Goal: Check status: Check status

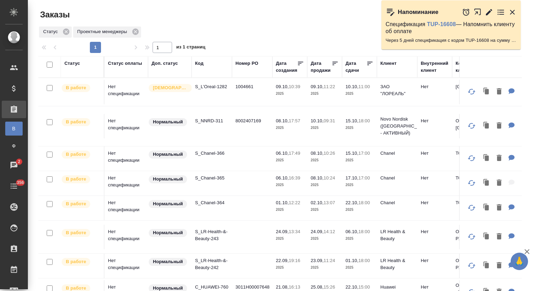
click at [511, 13] on icon "button" at bounding box center [512, 12] width 8 height 8
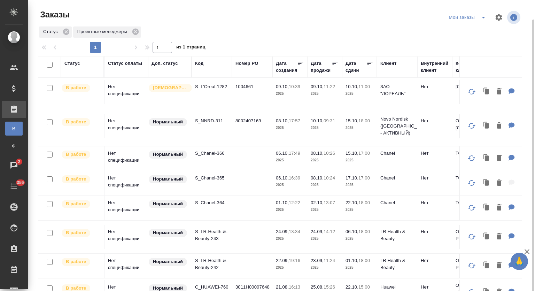
scroll to position [10, 0]
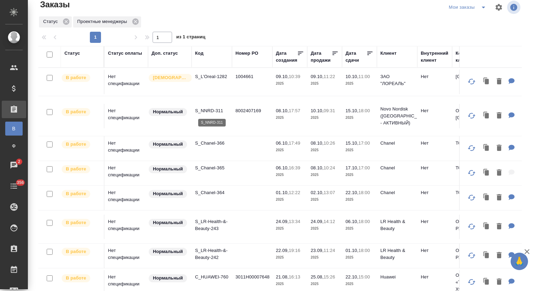
click at [213, 114] on p "S_NNRD-311" at bounding box center [211, 110] width 33 height 7
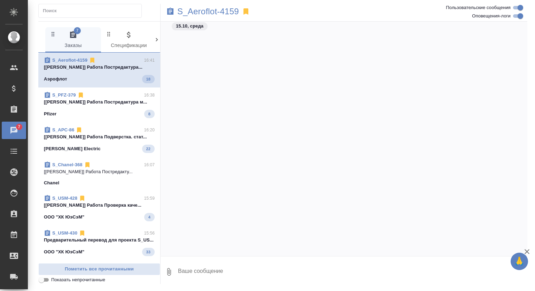
scroll to position [654, 0]
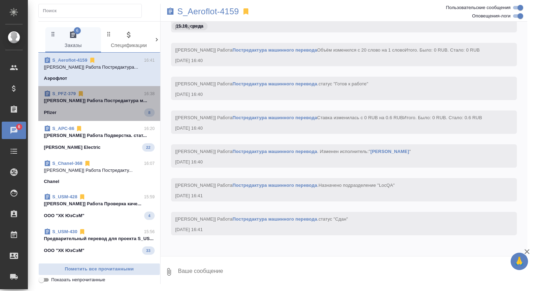
click at [113, 115] on div "Pfizer 8" at bounding box center [99, 112] width 111 height 8
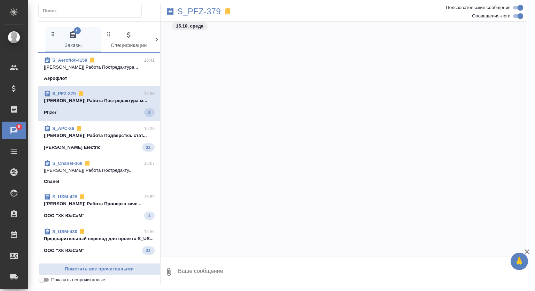
scroll to position [3700, 0]
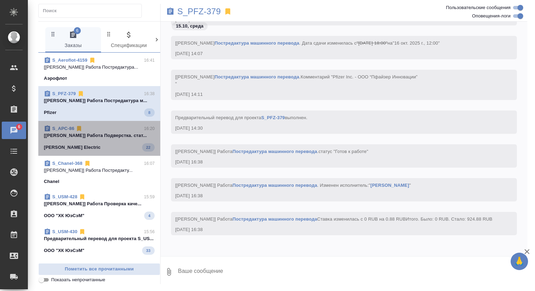
click at [114, 153] on div "S_APC-86 16:20 [Линова Полина] Работа Подверстка. стат... Schneider Electric 22" at bounding box center [99, 138] width 122 height 35
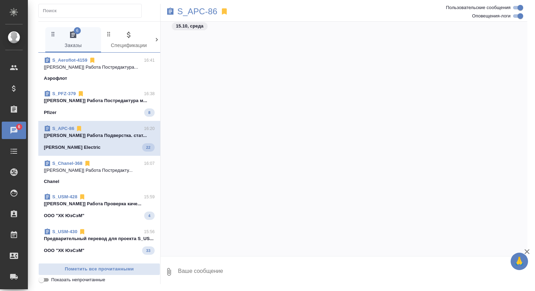
scroll to position [9929, 0]
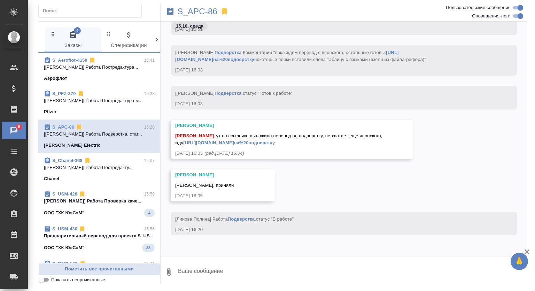
click at [112, 212] on div "ООО "ХК ЮэСэМ" 4" at bounding box center [99, 213] width 111 height 8
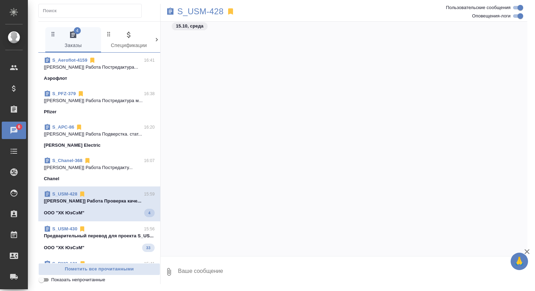
scroll to position [1437, 0]
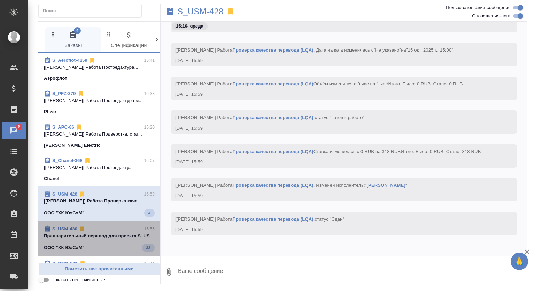
click at [116, 233] on p "Предварительный перевод для проекта S_US..." at bounding box center [99, 235] width 111 height 7
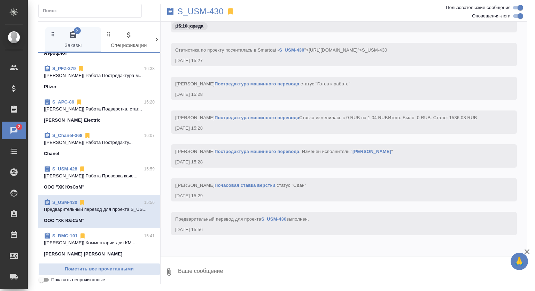
scroll to position [0, 0]
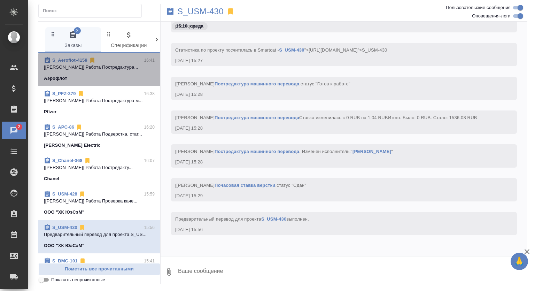
click at [114, 65] on p "[Магеррамов Руслан] Работа Постредактура..." at bounding box center [99, 67] width 111 height 7
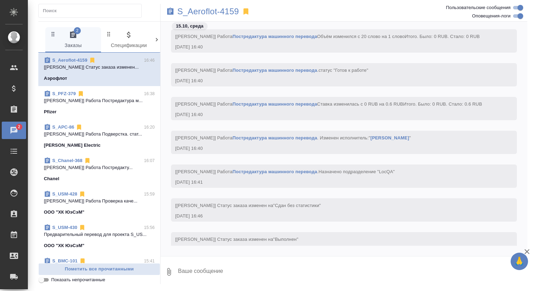
scroll to position [702, 0]
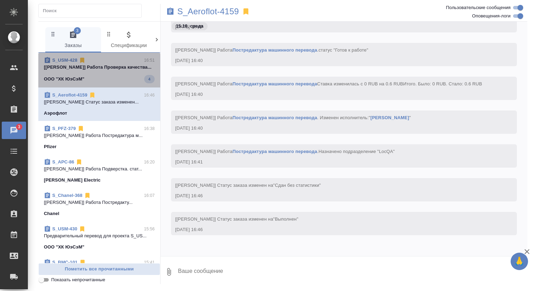
click at [106, 70] on p "[Ширина Сабина] Работа Проверка качества..." at bounding box center [99, 67] width 111 height 7
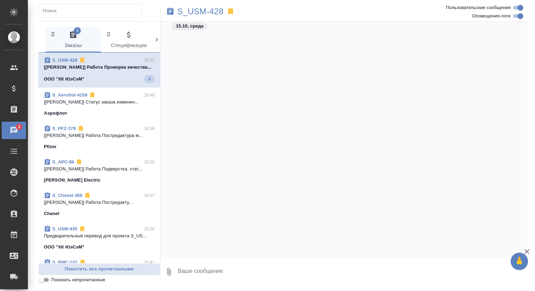
scroll to position [1626, 0]
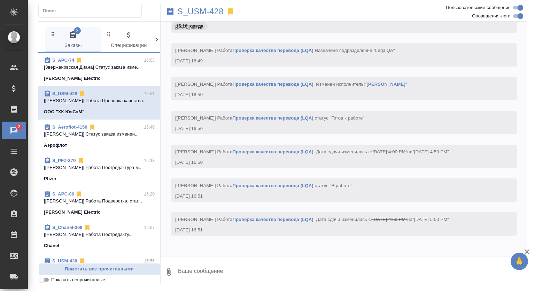
click at [45, 280] on input "Показать непрочитанные" at bounding box center [41, 279] width 25 height 8
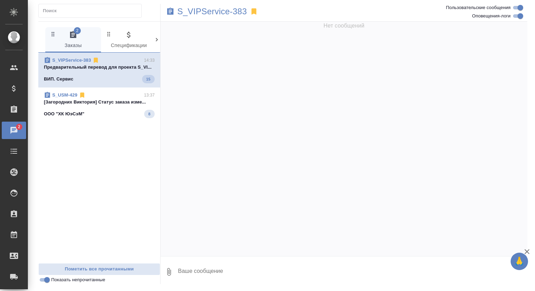
scroll to position [458, 0]
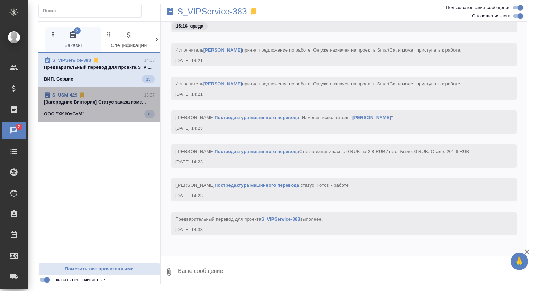
click at [125, 104] on p "[Загородних Виктория] Статус заказа изме..." at bounding box center [99, 102] width 111 height 7
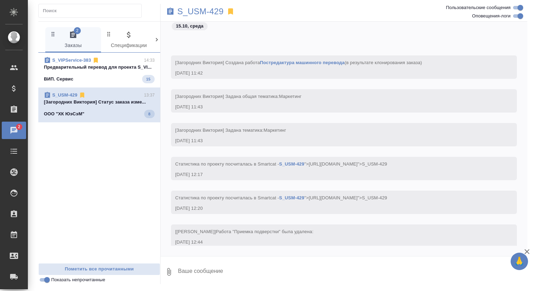
scroll to position [73, 0]
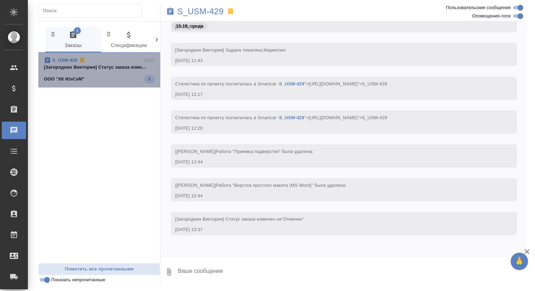
click at [129, 73] on span "S_USM-429 13:37 [Загородних Виктория] Статус заказа изме... ООО "ХК ЮэСэМ" 8" at bounding box center [99, 70] width 111 height 26
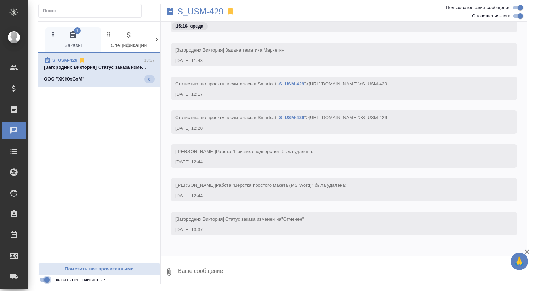
click at [45, 280] on input "Показать непрочитанные" at bounding box center [46, 279] width 25 height 8
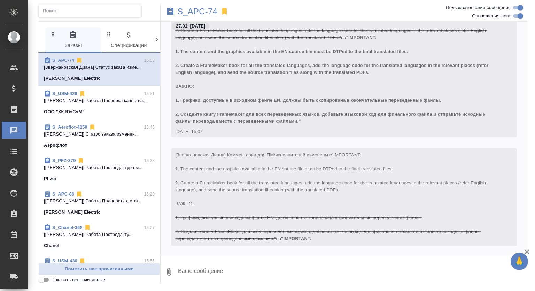
scroll to position [0, 0]
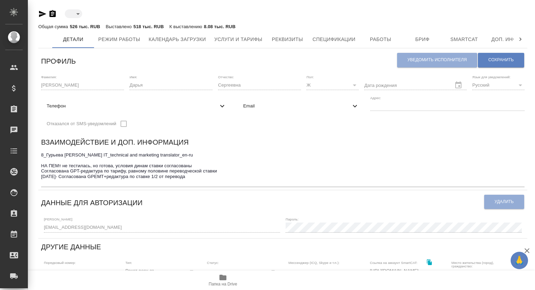
type input "active"
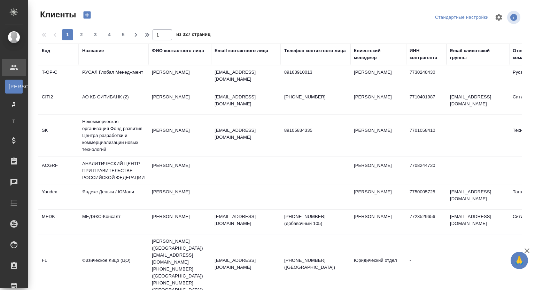
select select "RU"
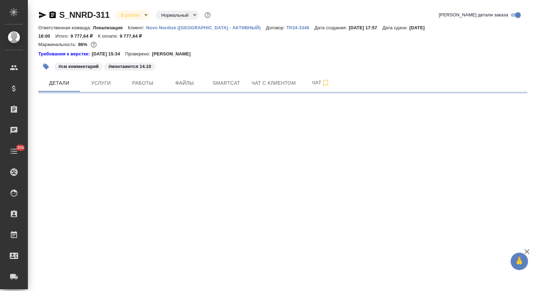
select select "RU"
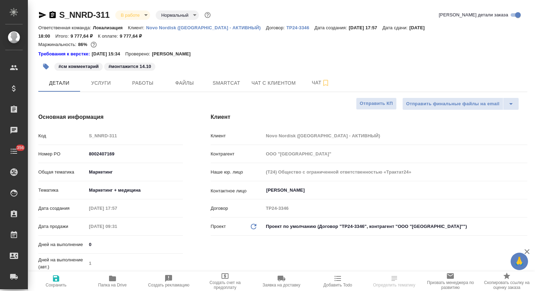
type textarea "x"
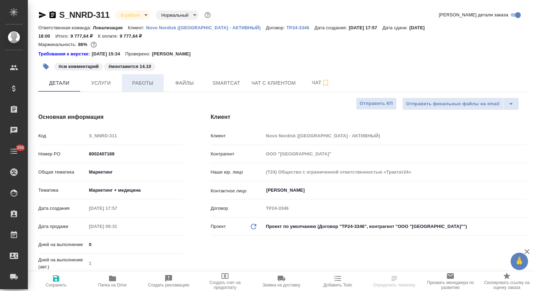
type textarea "x"
click at [142, 79] on span "Работы" at bounding box center [142, 83] width 33 height 9
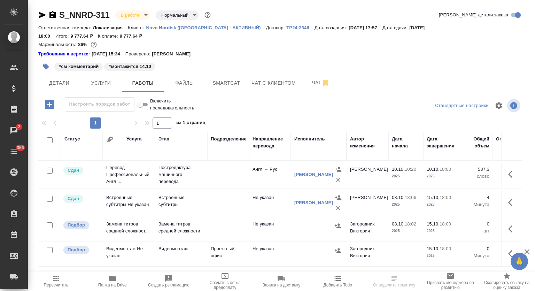
click at [169, 26] on p "Novo Nordisk ([GEOGRAPHIC_DATA] - АКТИВНЫЙ)" at bounding box center [206, 27] width 120 height 5
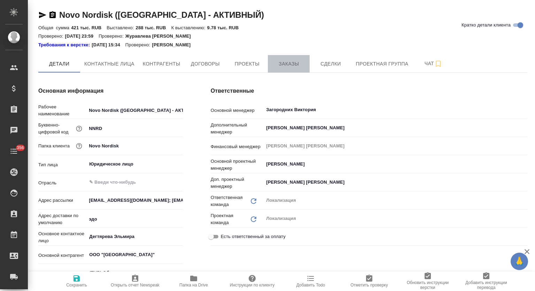
click at [287, 65] on span "Заказы" at bounding box center [288, 64] width 33 height 9
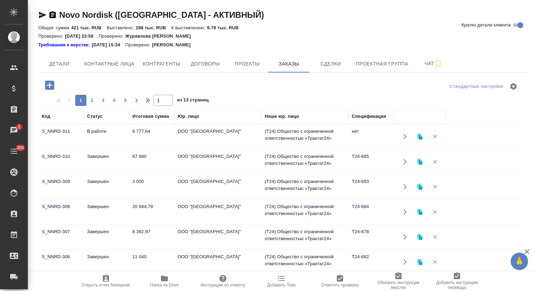
click at [70, 186] on td "S_NNRD-309" at bounding box center [60, 186] width 45 height 24
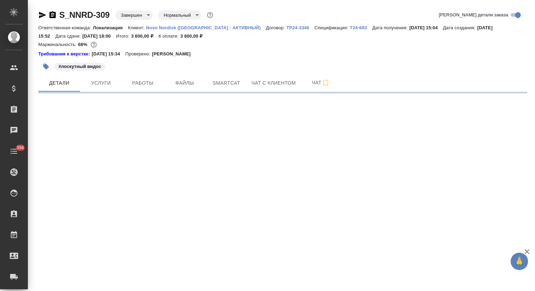
select select "RU"
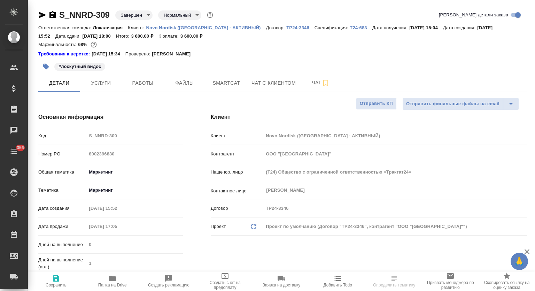
type textarea "x"
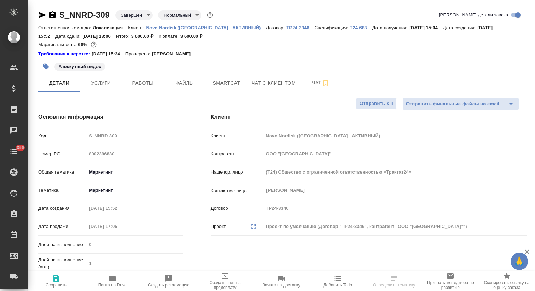
type textarea "x"
click at [114, 283] on span "Папка на Drive" at bounding box center [112, 284] width 29 height 5
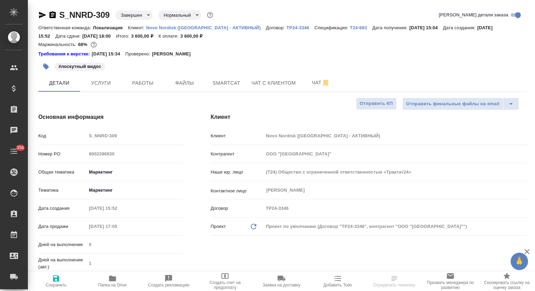
type textarea "x"
select select "RU"
type textarea "x"
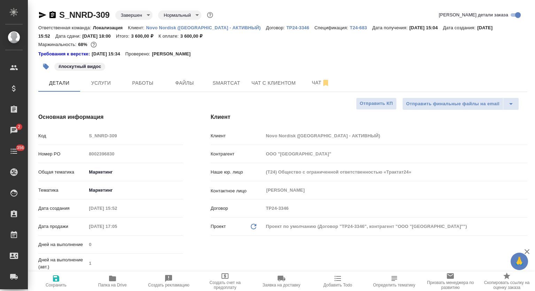
type textarea "x"
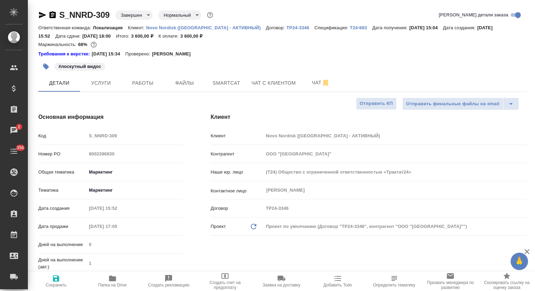
type textarea "x"
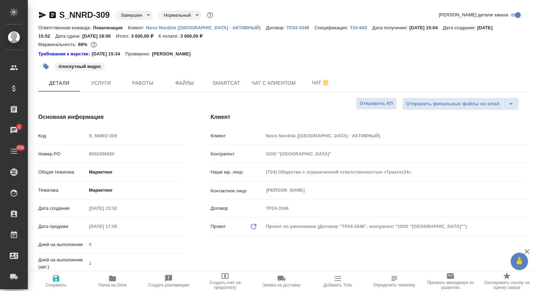
type textarea "x"
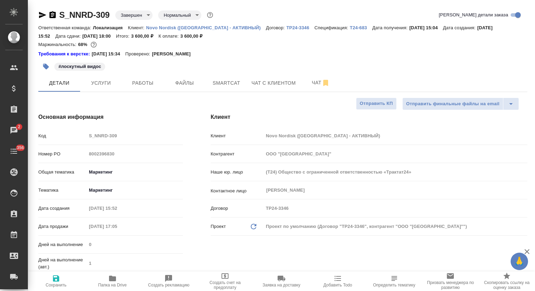
type textarea "x"
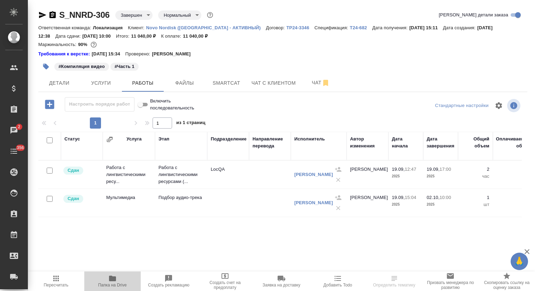
click at [118, 281] on span "Папка на Drive" at bounding box center [112, 280] width 48 height 13
click at [53, 15] on icon "button" at bounding box center [52, 15] width 8 height 8
click at [54, 16] on icon "button" at bounding box center [52, 14] width 6 height 7
click at [53, 14] on icon "button" at bounding box center [52, 15] width 8 height 8
click at [39, 16] on icon "button" at bounding box center [42, 15] width 7 height 6
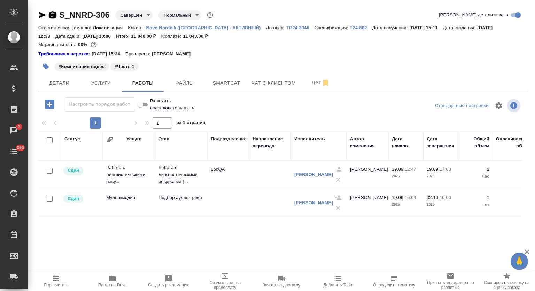
click at [53, 14] on icon "button" at bounding box center [52, 15] width 8 height 8
